Goal: Information Seeking & Learning: Learn about a topic

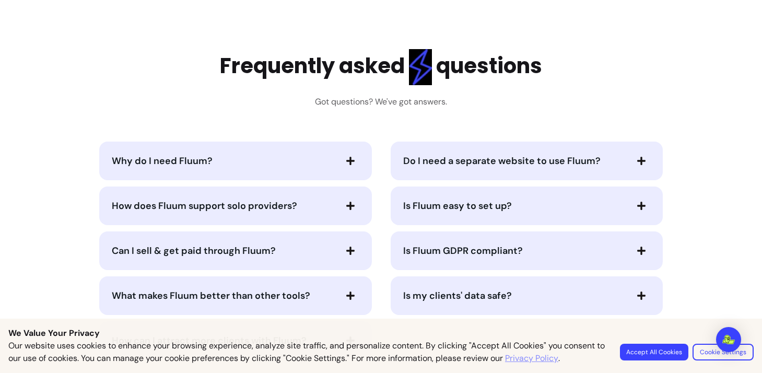
scroll to position [2240, 0]
click at [293, 178] on div "Why do I need Fluum?" at bounding box center [235, 160] width 272 height 39
click at [290, 173] on div "Why do I need Fluum?" at bounding box center [235, 160] width 272 height 39
click at [319, 170] on div "Why do I need Fluum?" at bounding box center [235, 160] width 272 height 39
click at [328, 155] on span "Why do I need Fluum?" at bounding box center [223, 160] width 223 height 15
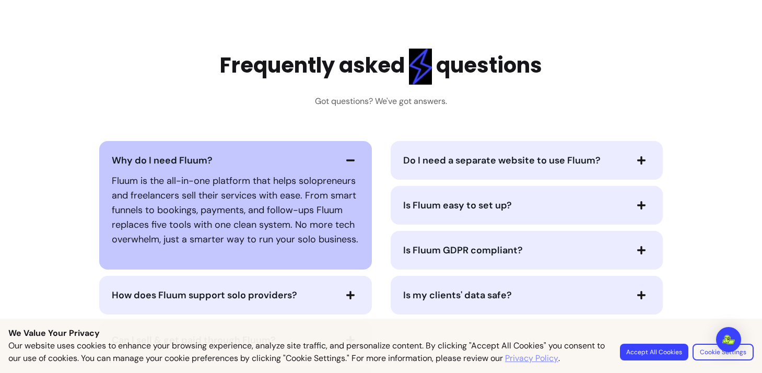
click at [347, 162] on icon "button" at bounding box center [350, 160] width 9 height 9
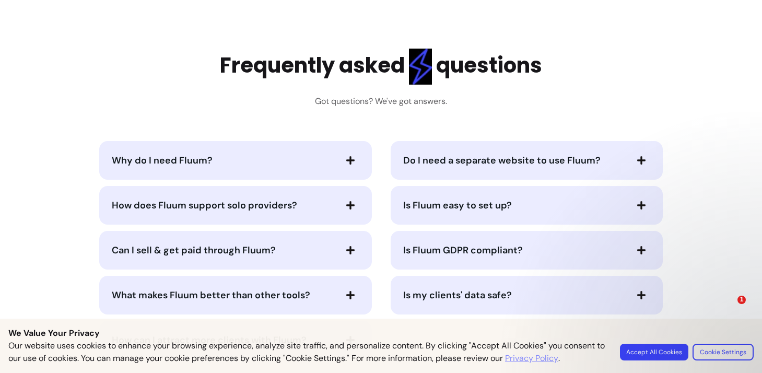
click at [519, 160] on span "Do I need a separate website to use Fluum?" at bounding box center [501, 160] width 197 height 13
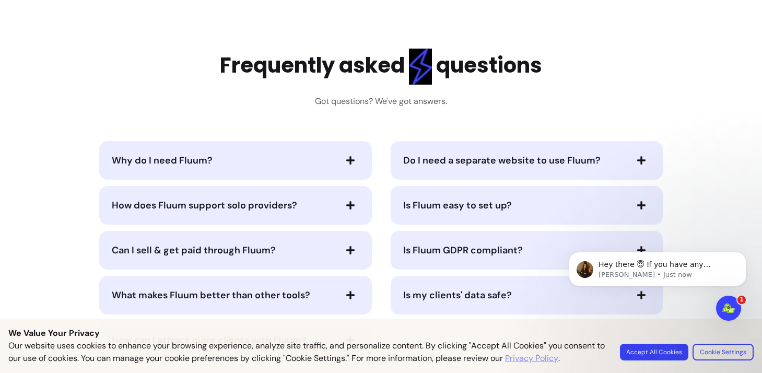
scroll to position [0, 0]
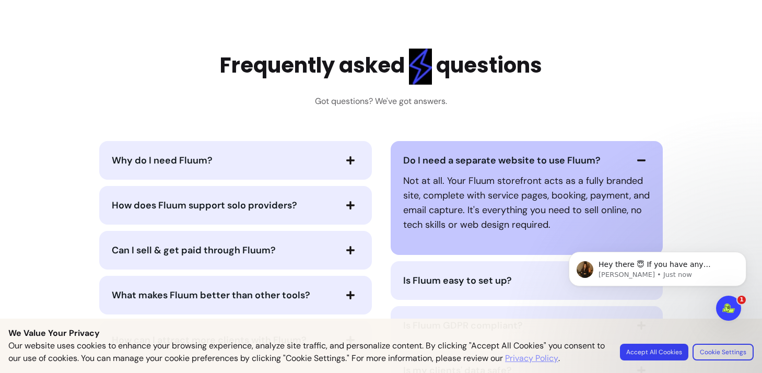
click at [519, 160] on span "Do I need a separate website to use Fluum?" at bounding box center [501, 160] width 197 height 13
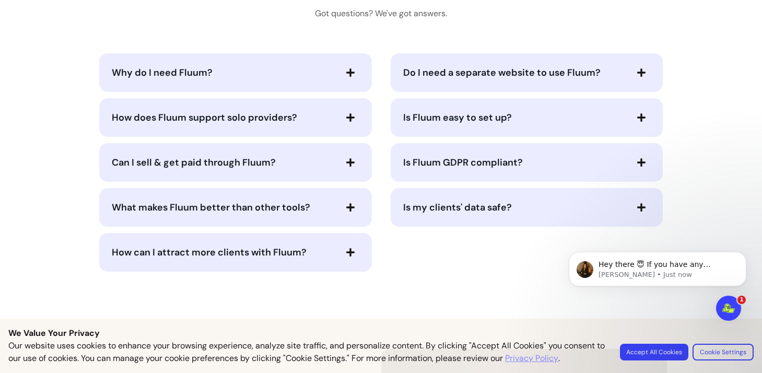
scroll to position [2328, 0]
click at [264, 169] on button "Can I sell & get paid through Fluum?" at bounding box center [235, 162] width 247 height 18
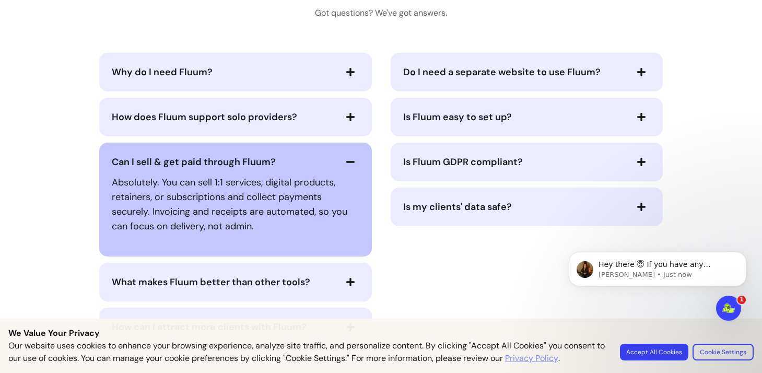
click at [264, 169] on button "Can I sell & get paid through Fluum?" at bounding box center [235, 162] width 247 height 18
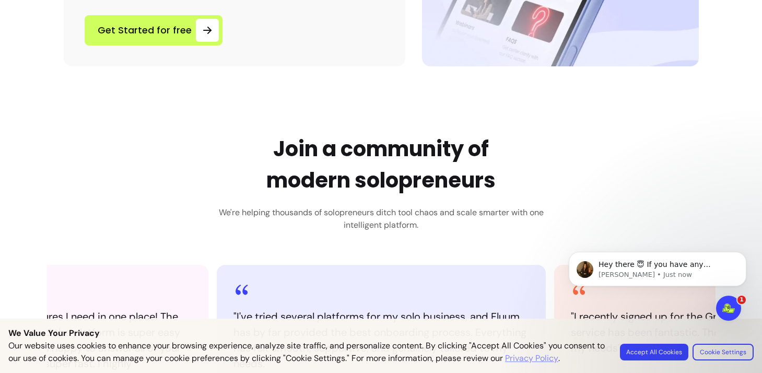
scroll to position [0, 0]
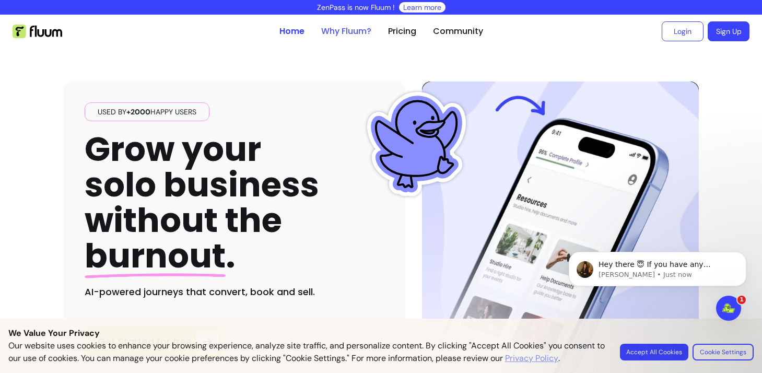
click at [363, 30] on link "Why Fluum?" at bounding box center [346, 31] width 50 height 13
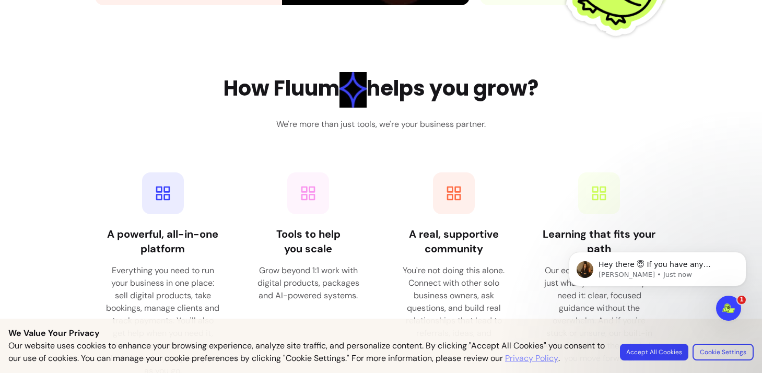
scroll to position [1428, 0]
